Goal: Transaction & Acquisition: Purchase product/service

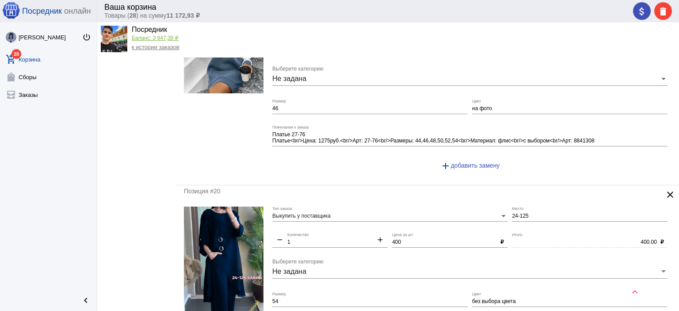
scroll to position [3761, 0]
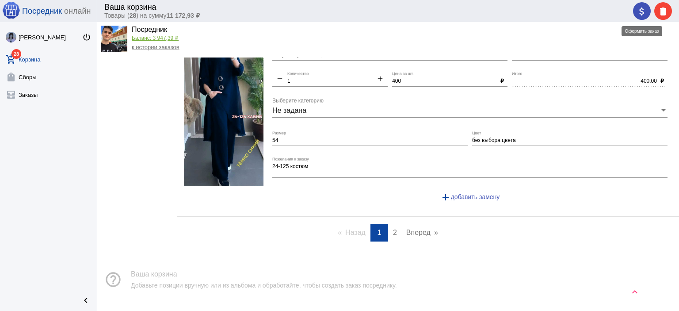
drag, startPoint x: 634, startPoint y: 8, endPoint x: 622, endPoint y: 17, distance: 14.6
click at [635, 8] on button "attach_money" at bounding box center [642, 11] width 18 height 18
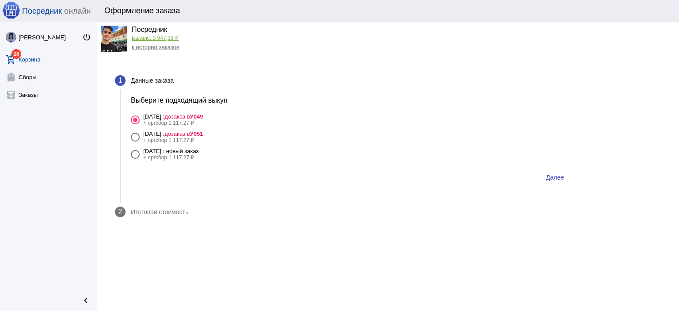
click at [221, 146] on mat-radio-group "4 сентября Четверг : дозаказ в У049 + оргсбор 1 117,27 ₽ 4 сентября Четверг : д…" at bounding box center [351, 137] width 440 height 52
click at [199, 155] on div "+ оргсбор 1 117,27 ₽" at bounding box center [171, 157] width 56 height 6
click at [135, 159] on input "4 сентября Четверг : новый заказ + оргсбор 1 117,27 ₽" at bounding box center [135, 159] width 0 height 0
radio input "true"
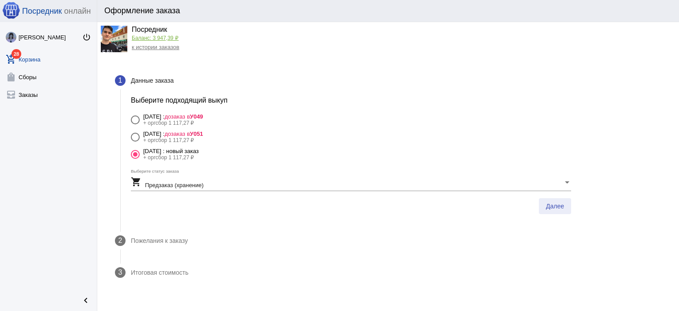
click at [564, 211] on button "Далее" at bounding box center [554, 206] width 32 height 16
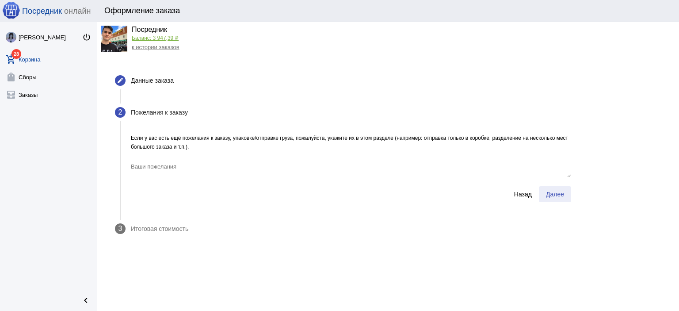
click at [565, 195] on button "Далее" at bounding box center [554, 194] width 32 height 16
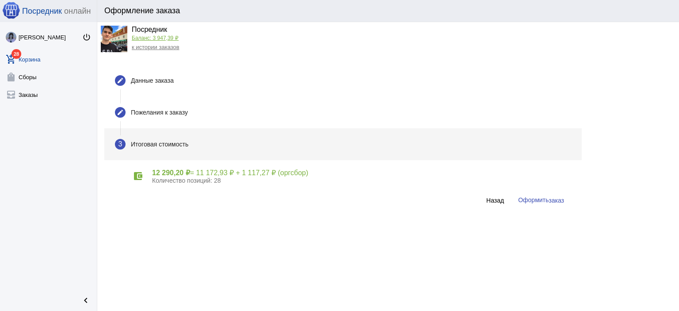
click at [563, 195] on button "Оформить заказ" at bounding box center [541, 200] width 60 height 16
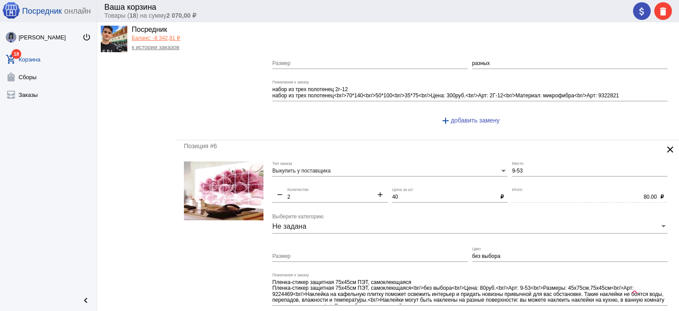
scroll to position [928, 0]
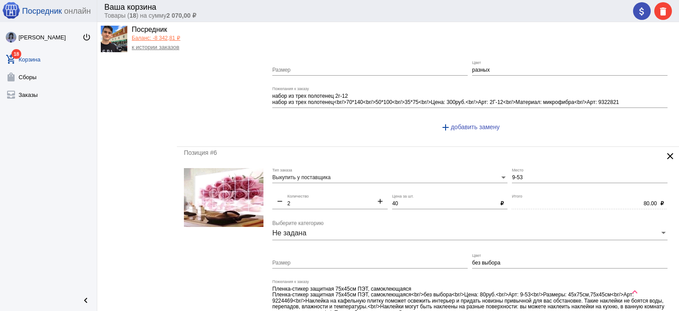
click at [664, 151] on mat-icon "clear" at bounding box center [669, 156] width 11 height 11
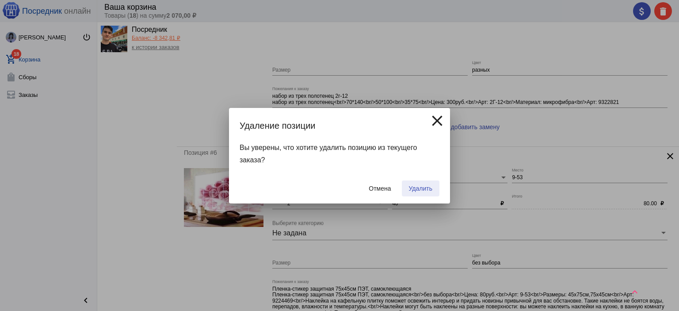
click at [433, 193] on button "Удалить" at bounding box center [421, 188] width 38 height 16
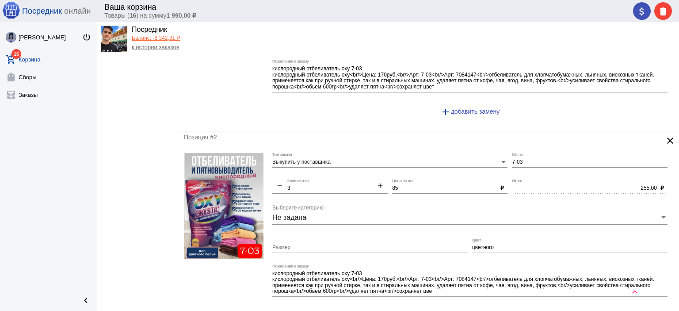
scroll to position [0, 0]
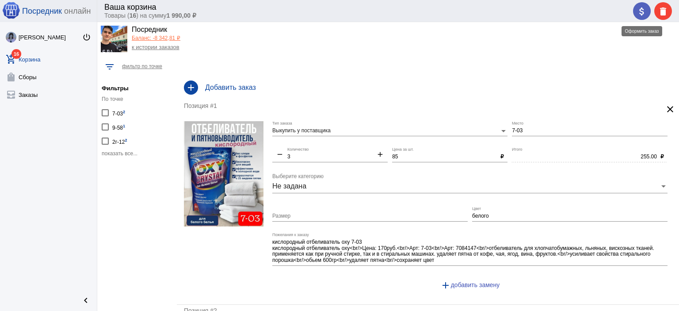
drag, startPoint x: 641, startPoint y: 10, endPoint x: 626, endPoint y: 19, distance: 18.2
click at [641, 10] on mat-icon "attach_money" at bounding box center [641, 11] width 11 height 11
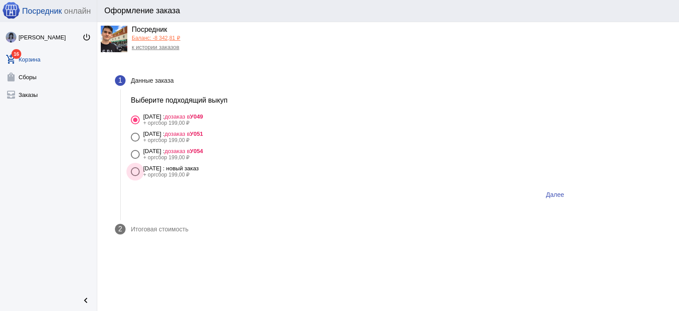
drag, startPoint x: 200, startPoint y: 171, endPoint x: 246, endPoint y: 163, distance: 46.6
click at [199, 171] on div "[DATE] : новый заказ" at bounding box center [171, 168] width 56 height 7
click at [135, 176] on input "[DATE] : новый заказ + оргсбор 199,00 ₽" at bounding box center [135, 176] width 0 height 0
radio input "true"
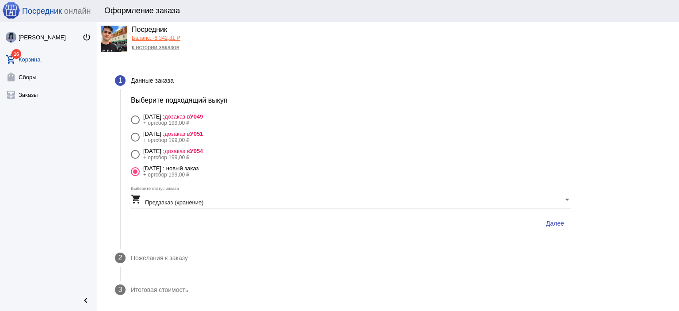
click at [554, 224] on span "Далее" at bounding box center [555, 223] width 18 height 7
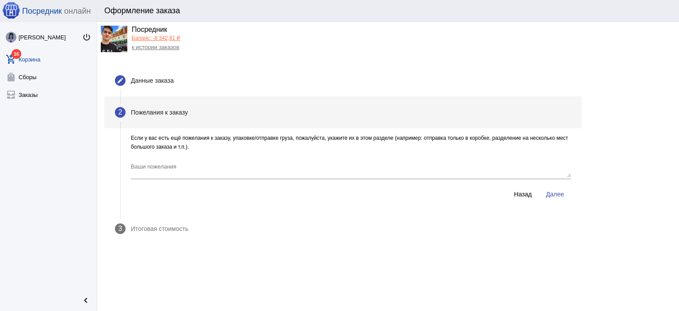
click at [554, 199] on button "Далее" at bounding box center [554, 194] width 32 height 16
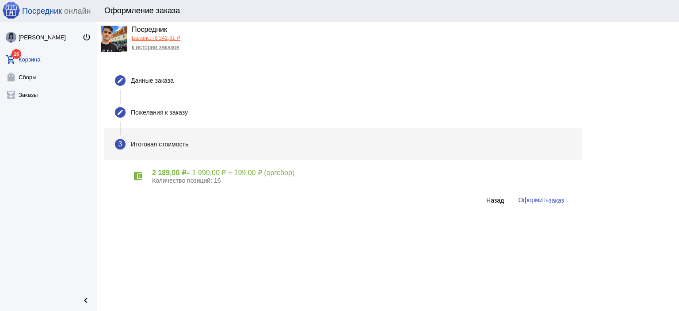
click at [553, 197] on span "заказ" at bounding box center [555, 200] width 15 height 7
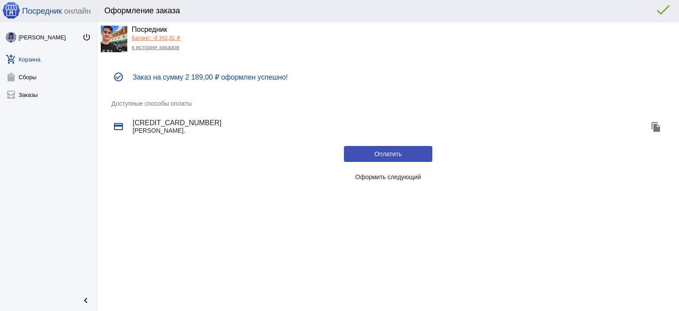
click at [406, 170] on button "Оформить следующий" at bounding box center [388, 177] width 88 height 16
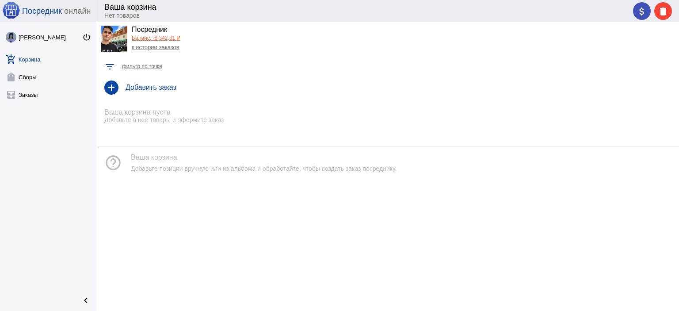
click at [178, 41] on app-balance-total-preview "Баланс: -8 342,81 ₽" at bounding box center [156, 38] width 49 height 7
click at [178, 40] on link "Баланс: -8 342,81 ₽" at bounding box center [156, 38] width 49 height 6
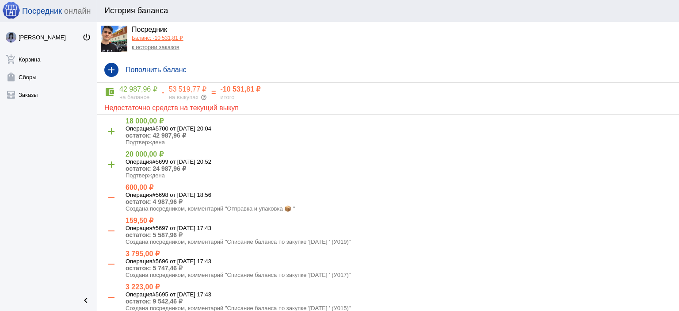
click at [154, 38] on link "Баланс: -10 531,81 ₽" at bounding box center [157, 38] width 51 height 6
click at [153, 47] on link "к истории заказов" at bounding box center [156, 47] width 48 height 7
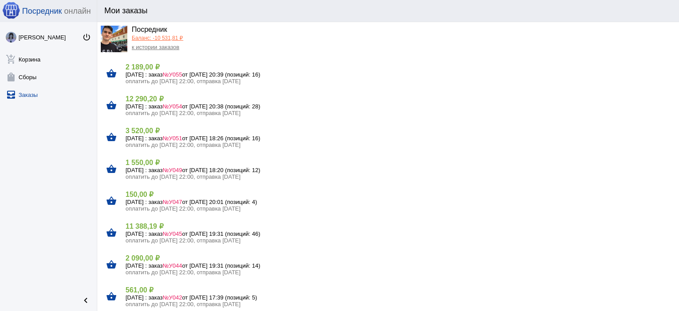
click at [152, 35] on link "Баланс: -10 531,81 ₽" at bounding box center [157, 38] width 51 height 6
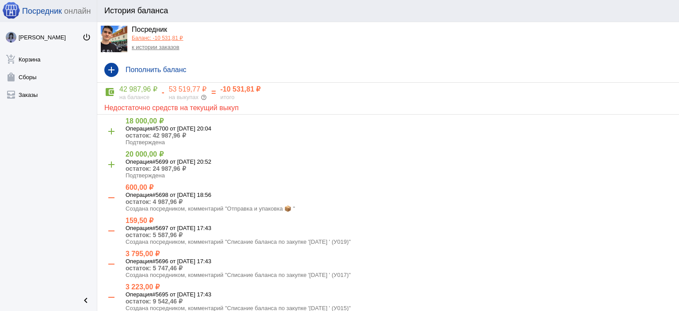
click at [150, 46] on link "к истории заказов" at bounding box center [156, 47] width 48 height 7
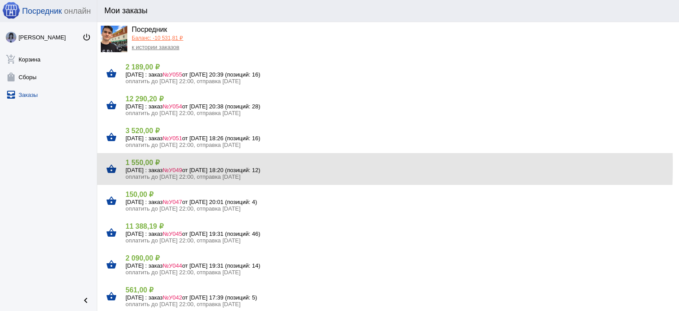
click at [148, 166] on h4 "1 550,00 ₽" at bounding box center [398, 162] width 546 height 8
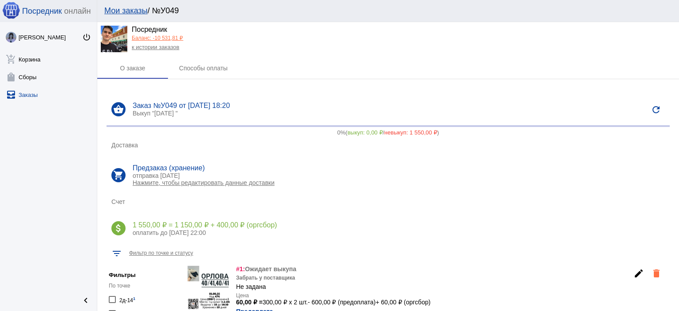
click at [147, 49] on link "к истории заказов" at bounding box center [156, 47] width 48 height 7
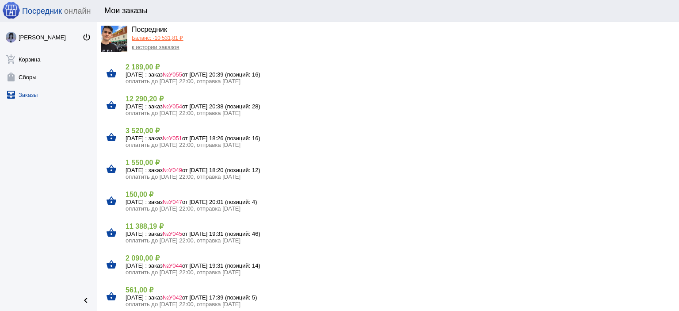
click at [149, 139] on h5 "[DATE] : заказ №У051 от [DATE] 18:26 (позиций: 16)" at bounding box center [398, 138] width 546 height 7
